Goal: Task Accomplishment & Management: Use online tool/utility

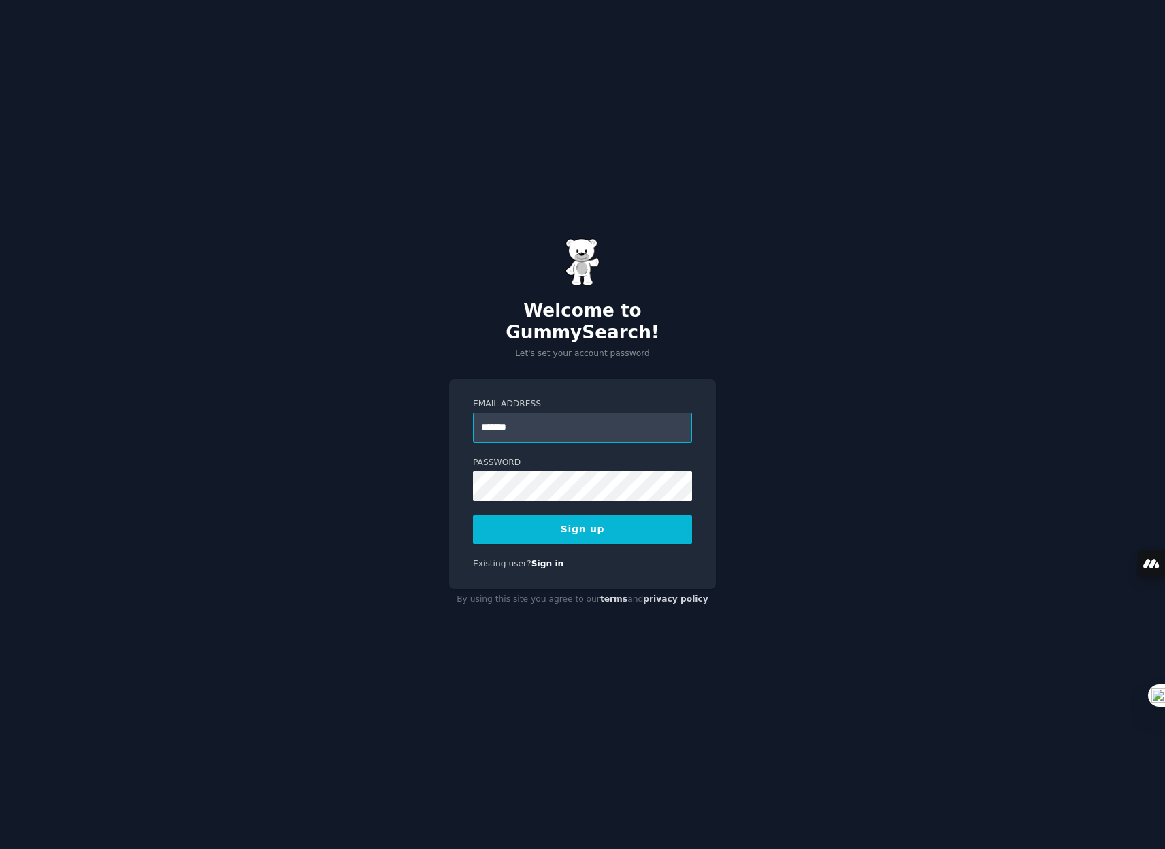
type input "**********"
click at [831, 375] on div "**********" at bounding box center [582, 424] width 1165 height 849
click at [590, 516] on button "Sign up" at bounding box center [582, 529] width 219 height 29
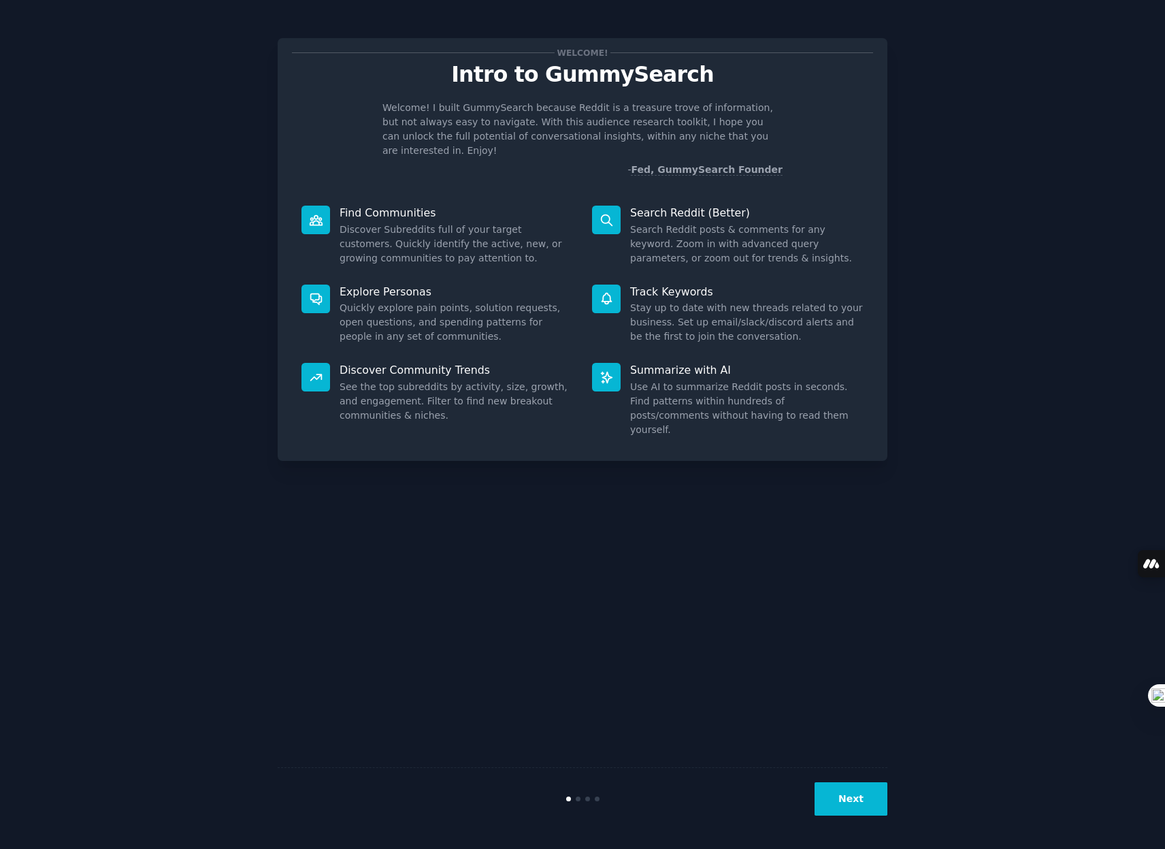
click at [852, 792] on button "Next" at bounding box center [851, 798] width 73 height 33
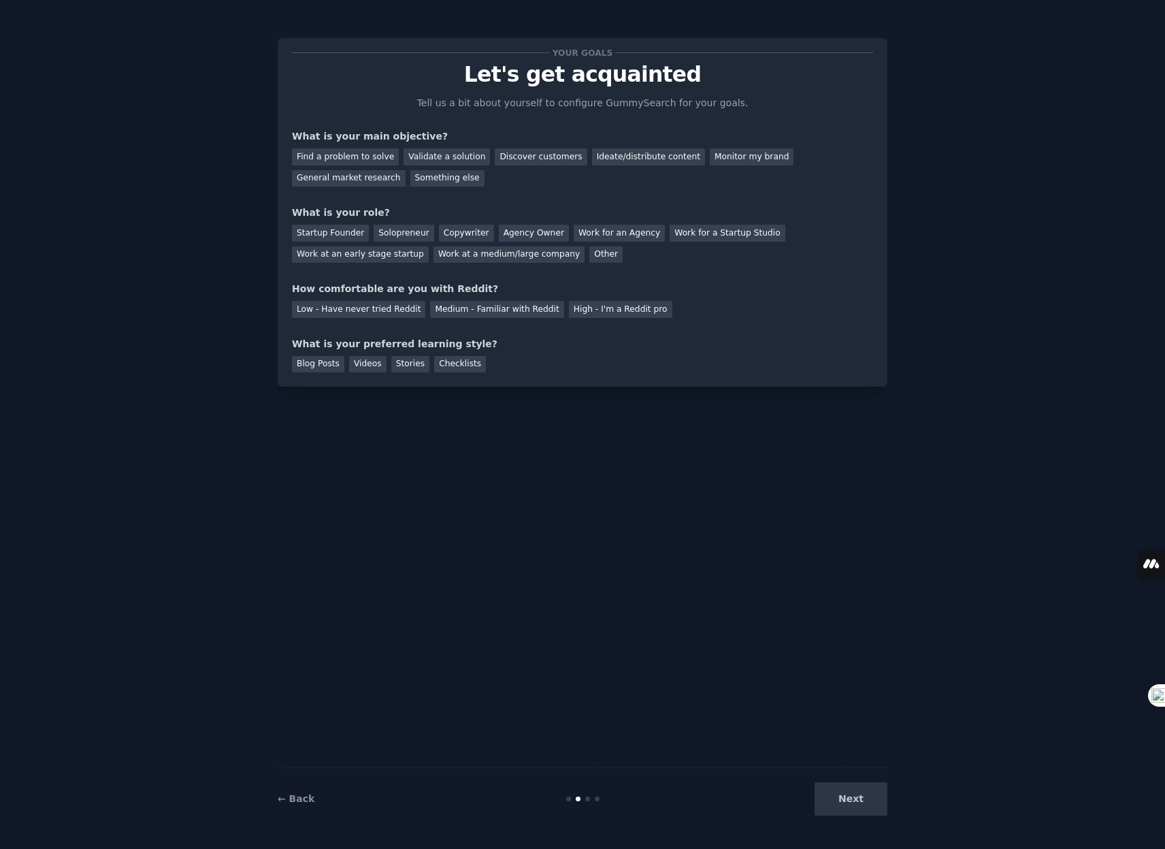
click at [849, 808] on div "Next" at bounding box center [786, 798] width 204 height 33
click at [370, 159] on div "Find a problem to solve" at bounding box center [345, 156] width 107 height 17
click at [459, 157] on div "Validate a solution" at bounding box center [447, 156] width 86 height 17
click at [349, 152] on div "Find a problem to solve" at bounding box center [345, 156] width 107 height 17
click at [406, 238] on div "Solopreneur" at bounding box center [404, 233] width 60 height 17
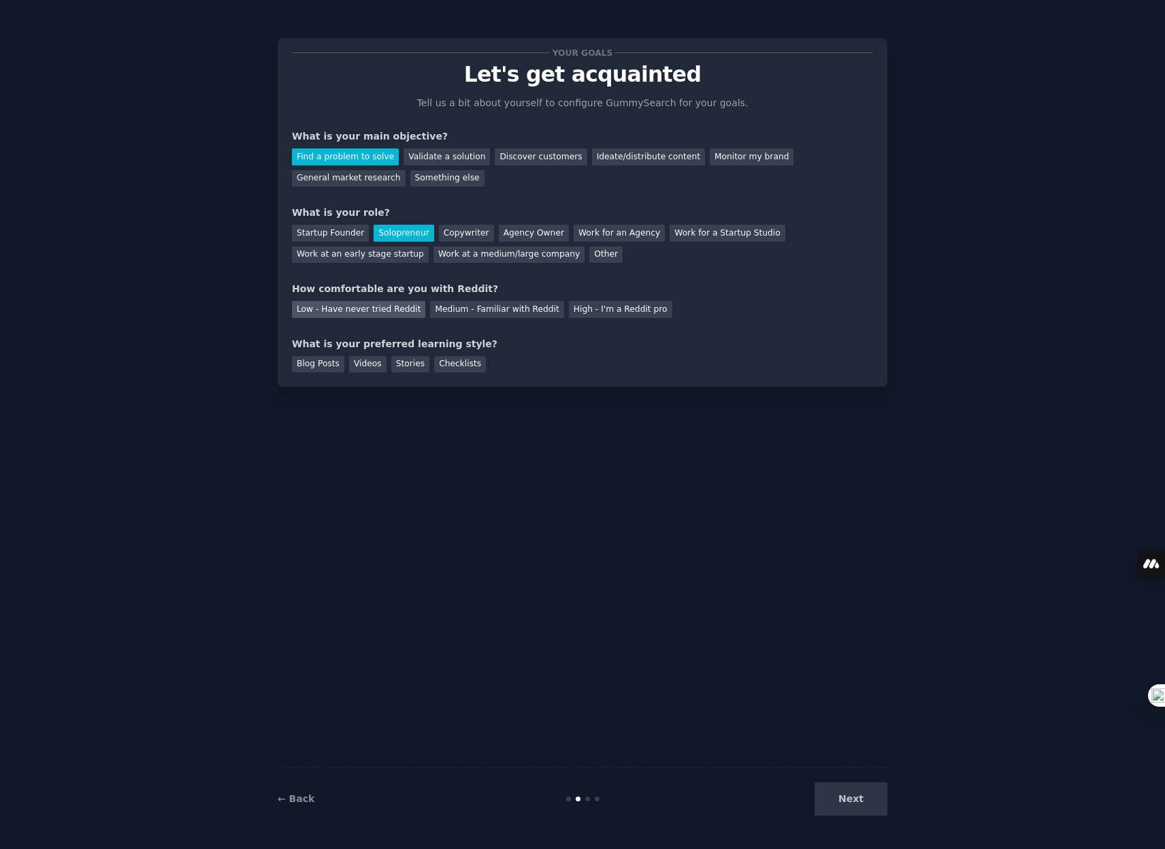
click at [366, 315] on div "Low - Have never tried Reddit" at bounding box center [358, 309] width 133 height 17
click at [457, 365] on div "Checklists" at bounding box center [460, 364] width 52 height 17
click at [867, 804] on button "Next" at bounding box center [851, 798] width 73 height 33
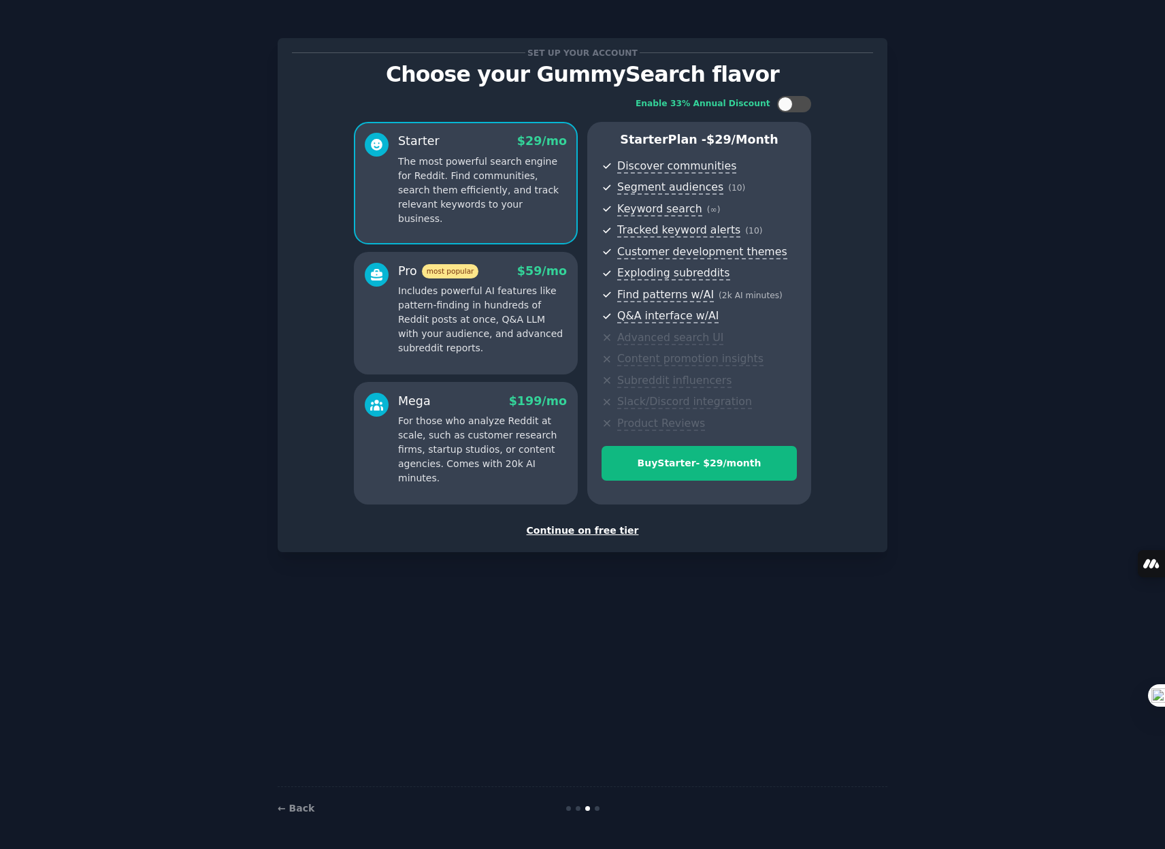
click at [585, 534] on div "Continue on free tier" at bounding box center [582, 530] width 581 height 14
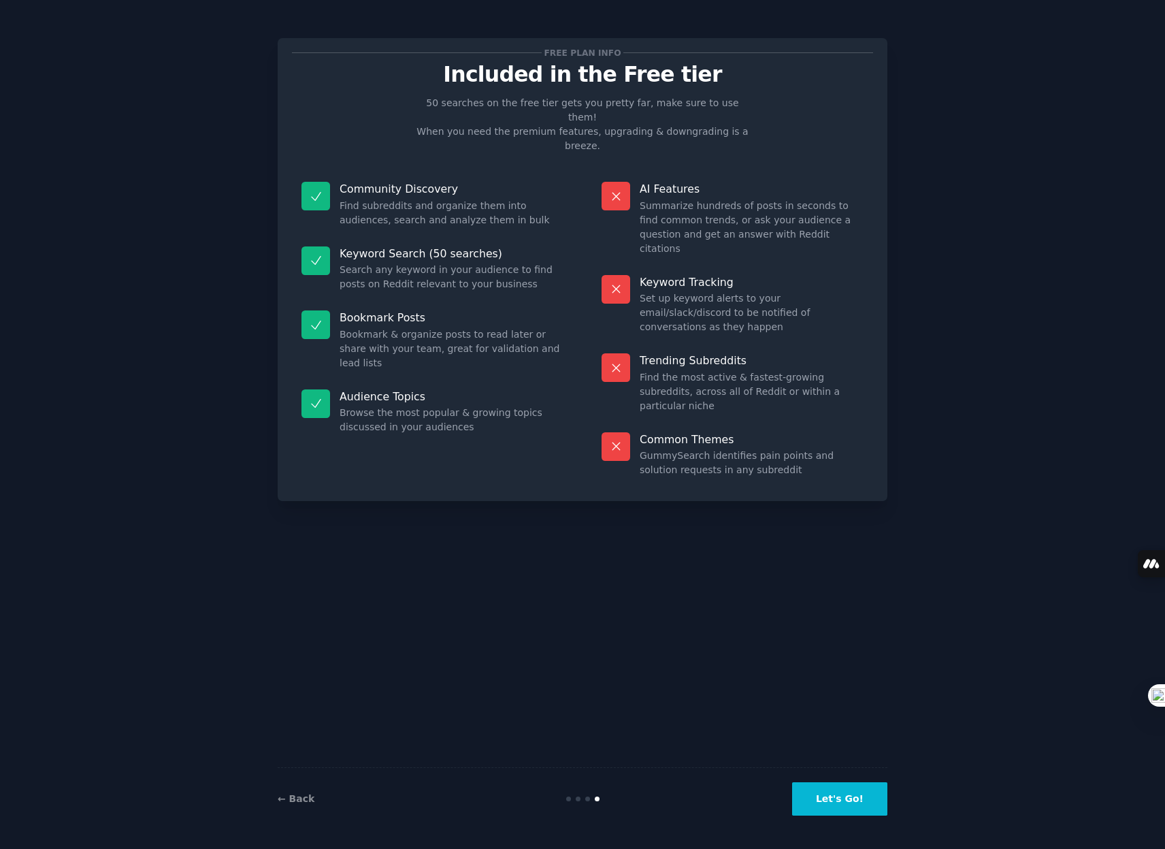
click at [852, 798] on button "Let's Go!" at bounding box center [839, 798] width 95 height 33
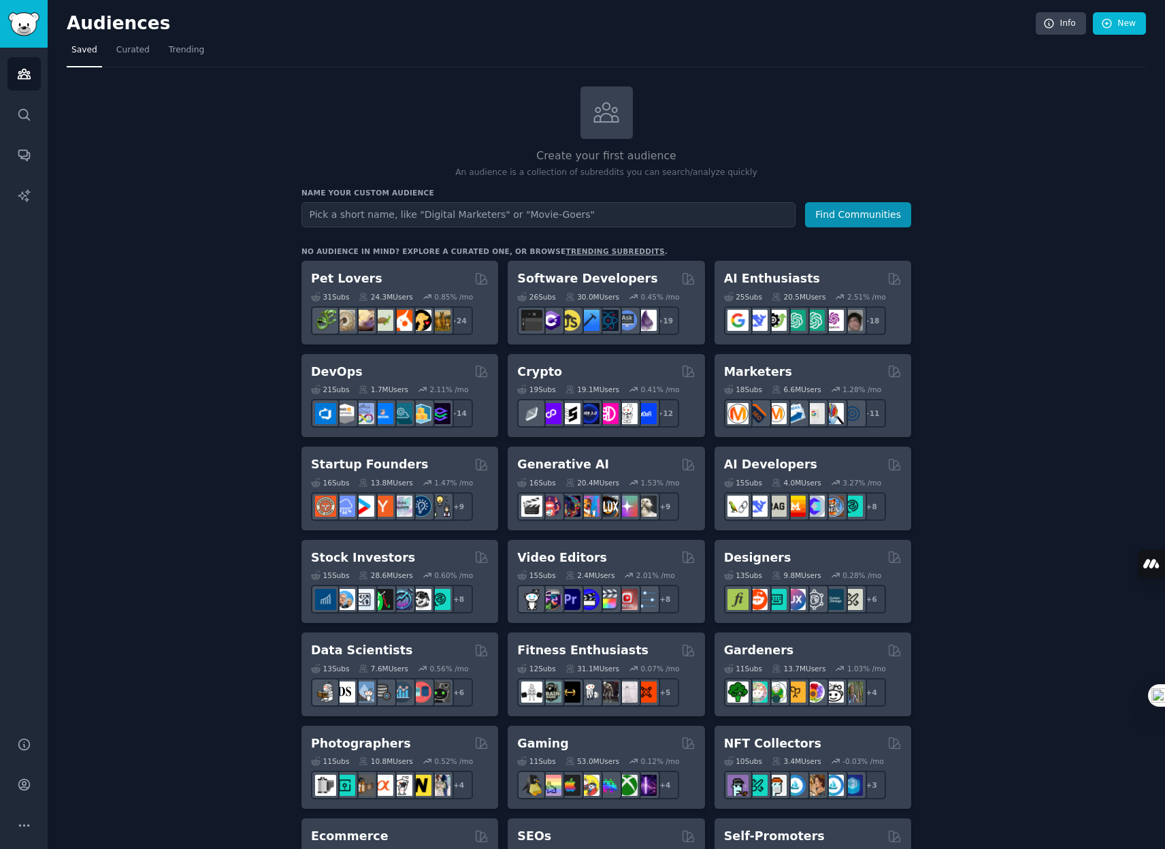
click at [809, 76] on div "Create your first audience An audience is a collection of subreddits you can se…" at bounding box center [607, 818] width 1080 height 1502
click at [611, 216] on input "text" at bounding box center [549, 214] width 494 height 25
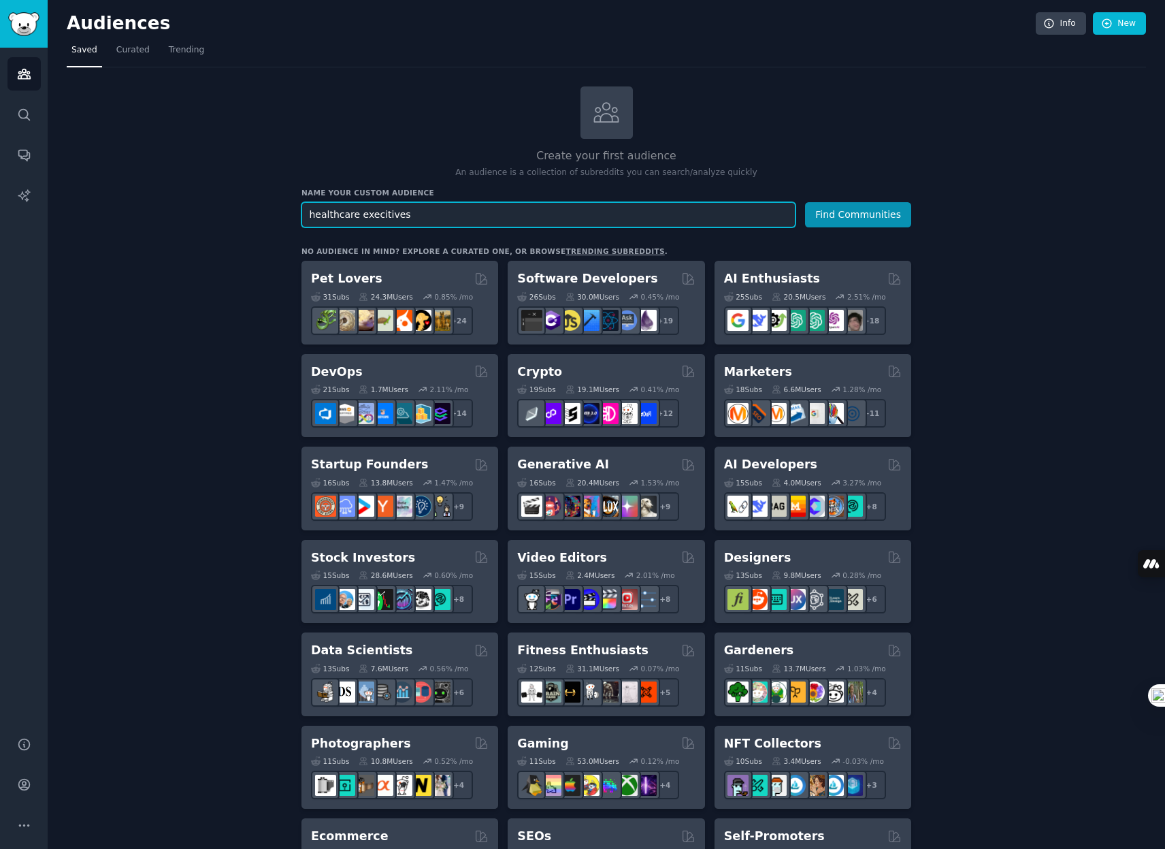
type input "healthcare execitives"
click at [805, 202] on button "Find Communities" at bounding box center [858, 214] width 106 height 25
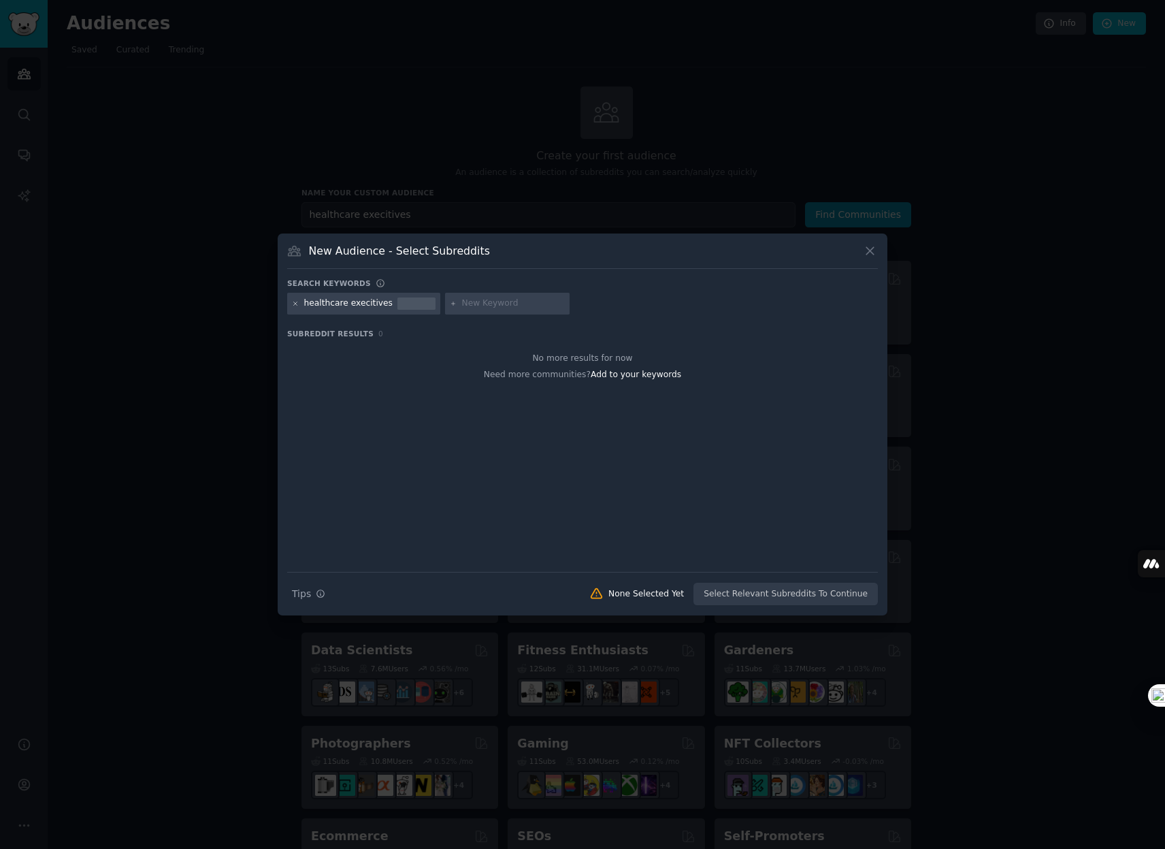
click at [295, 306] on icon at bounding box center [295, 303] width 7 height 7
click at [333, 300] on input "text" at bounding box center [355, 303] width 103 height 12
type input "Healthcare"
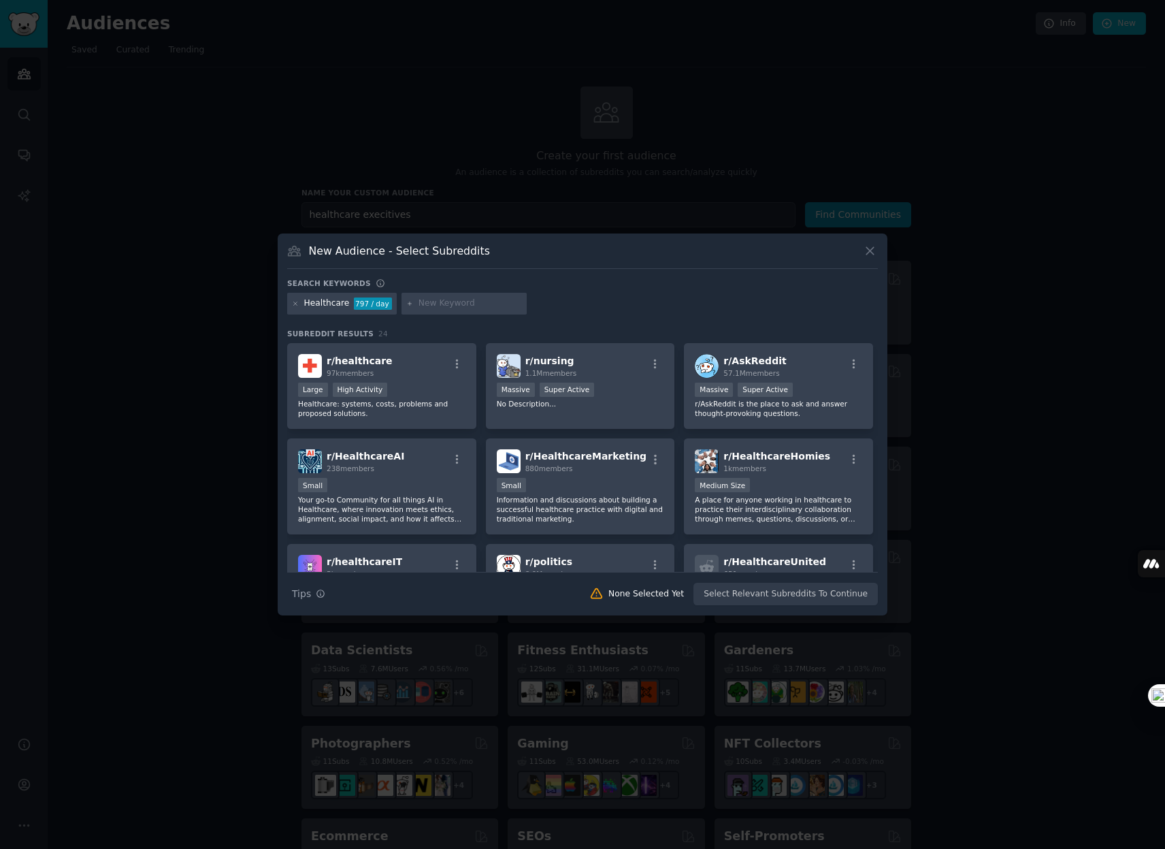
click at [340, 680] on div at bounding box center [582, 424] width 1165 height 849
